Goal: Find specific page/section: Find specific page/section

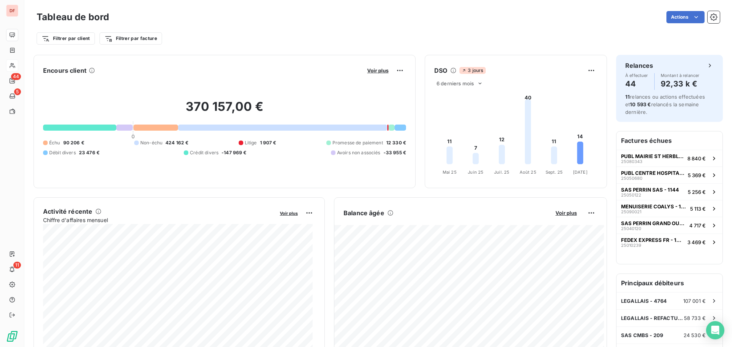
click at [17, 67] on div at bounding box center [12, 65] width 12 height 12
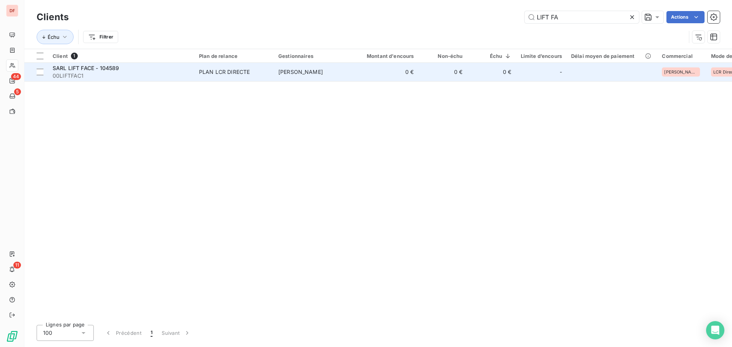
type input "LIFT FA"
click at [252, 76] on td "PLAN LCR DIRECTE" at bounding box center [233, 72] width 79 height 18
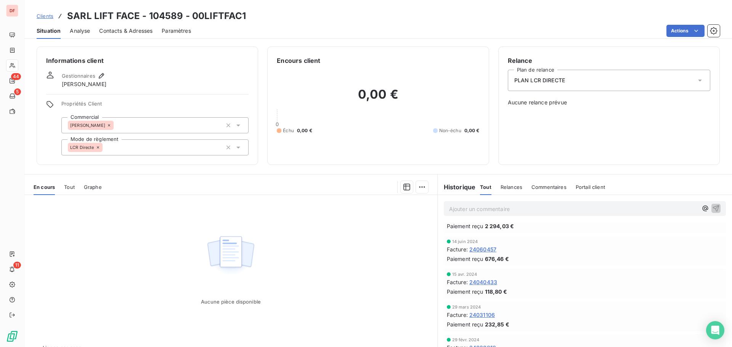
scroll to position [648, 0]
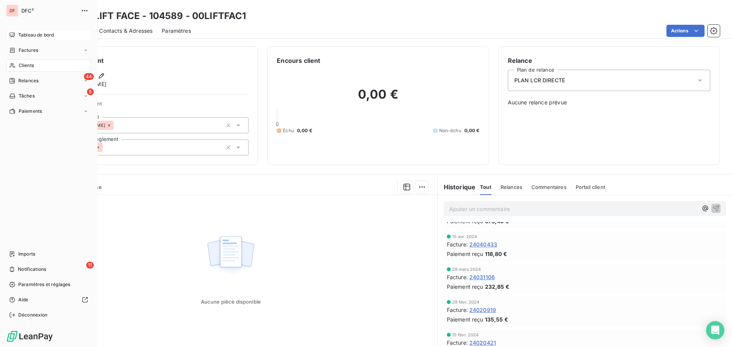
click at [26, 32] on span "Tableau de bord" at bounding box center [35, 35] width 35 height 7
